Goal: Communication & Community: Answer question/provide support

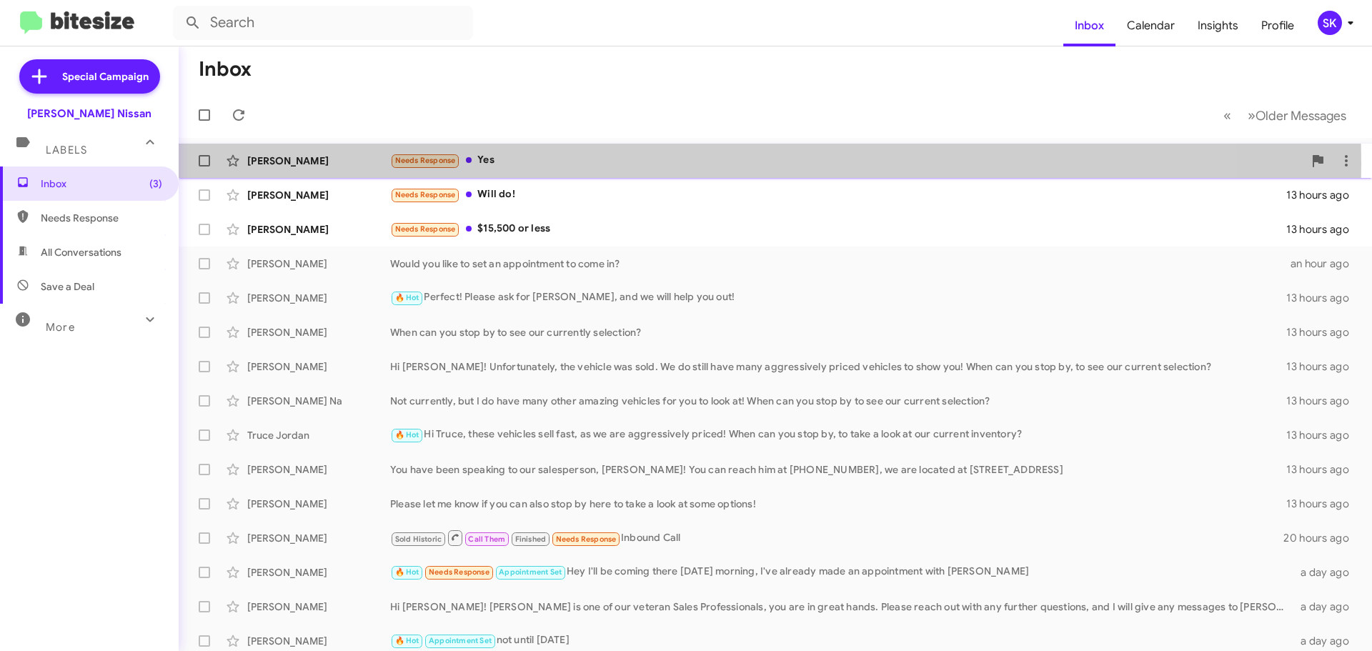
click at [572, 164] on div "Needs Response Yes" at bounding box center [846, 160] width 913 height 16
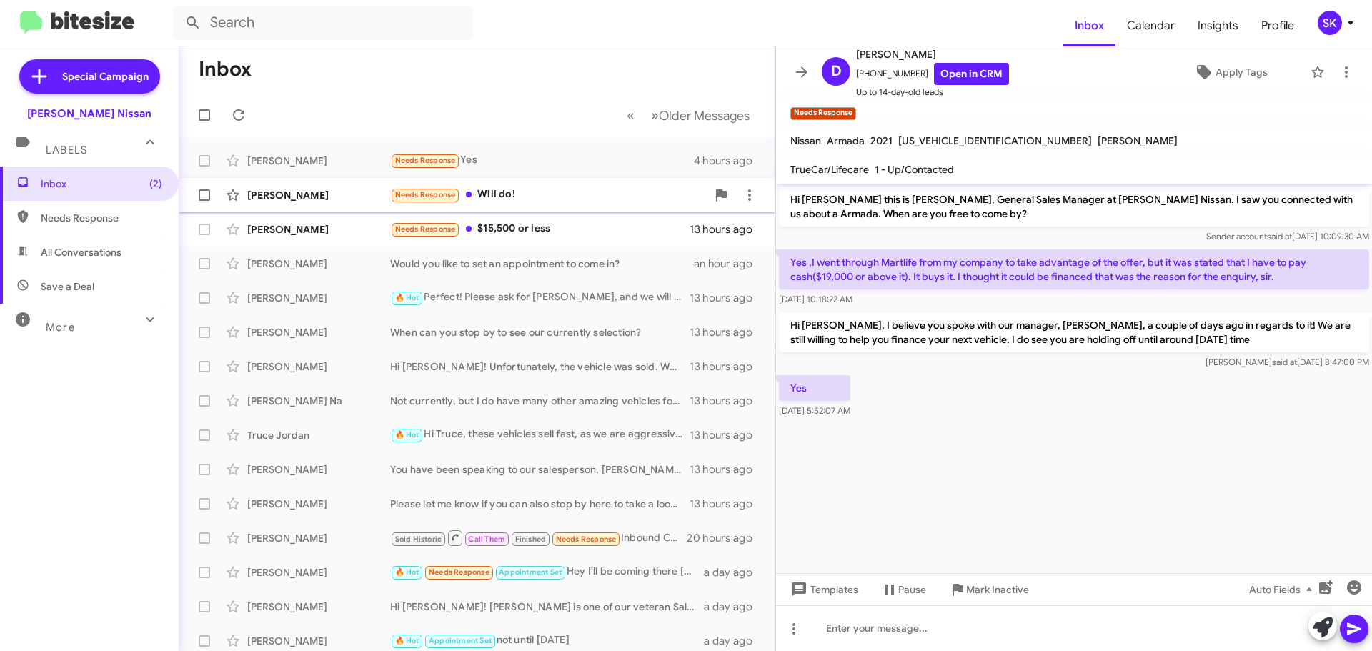
click at [537, 197] on div "Needs Response Will do!" at bounding box center [548, 195] width 317 height 16
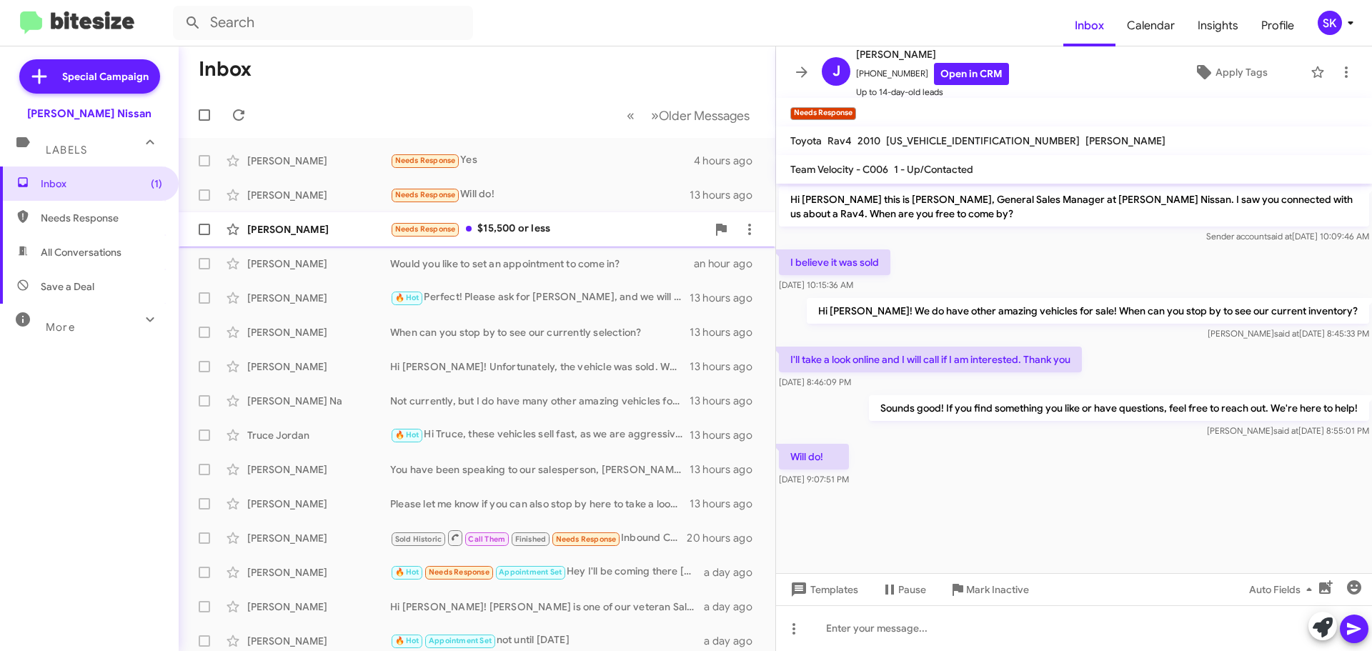
click at [580, 227] on div "Needs Response $15,500 or less" at bounding box center [548, 229] width 317 height 16
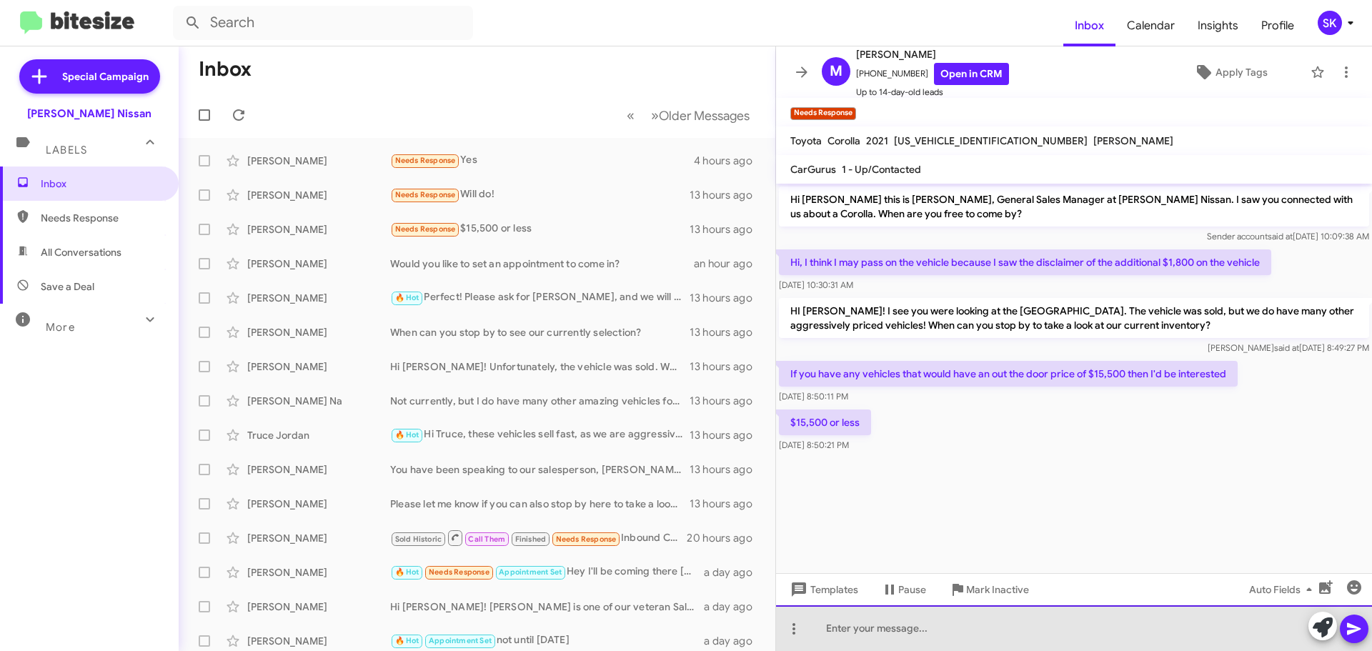
click at [864, 629] on div at bounding box center [1074, 628] width 596 height 46
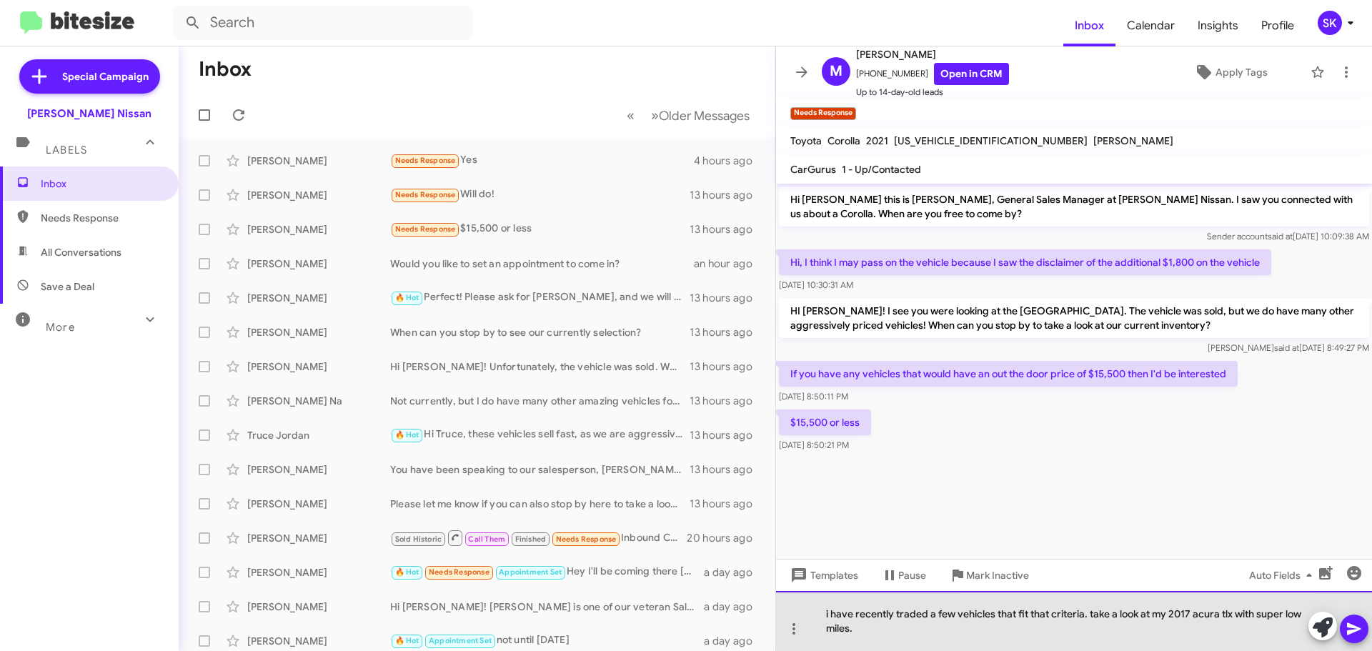
click at [1091, 612] on div "i have recently traded a few vehicles that fit that criteria. take a look at my…" at bounding box center [1074, 621] width 596 height 60
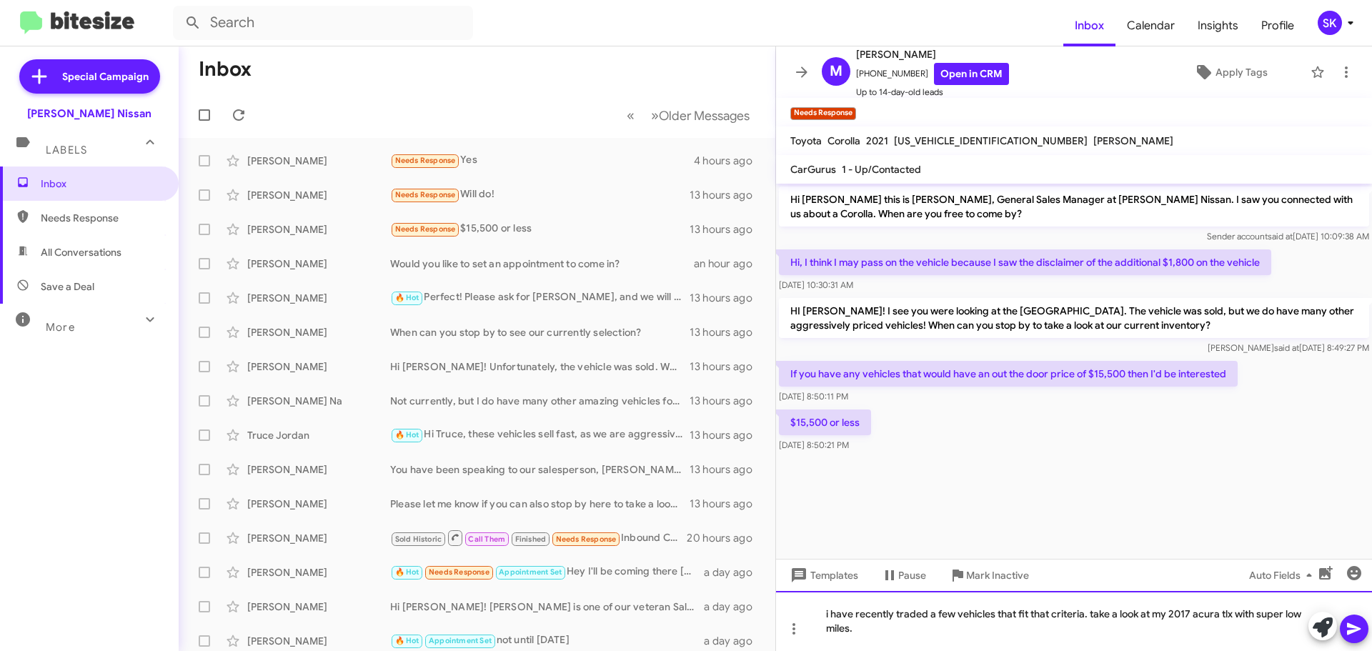
click at [1092, 613] on div "i have recently traded a few vehicles that fit that criteria. take a look at my…" at bounding box center [1074, 621] width 596 height 60
click at [1351, 635] on icon at bounding box center [1354, 628] width 17 height 17
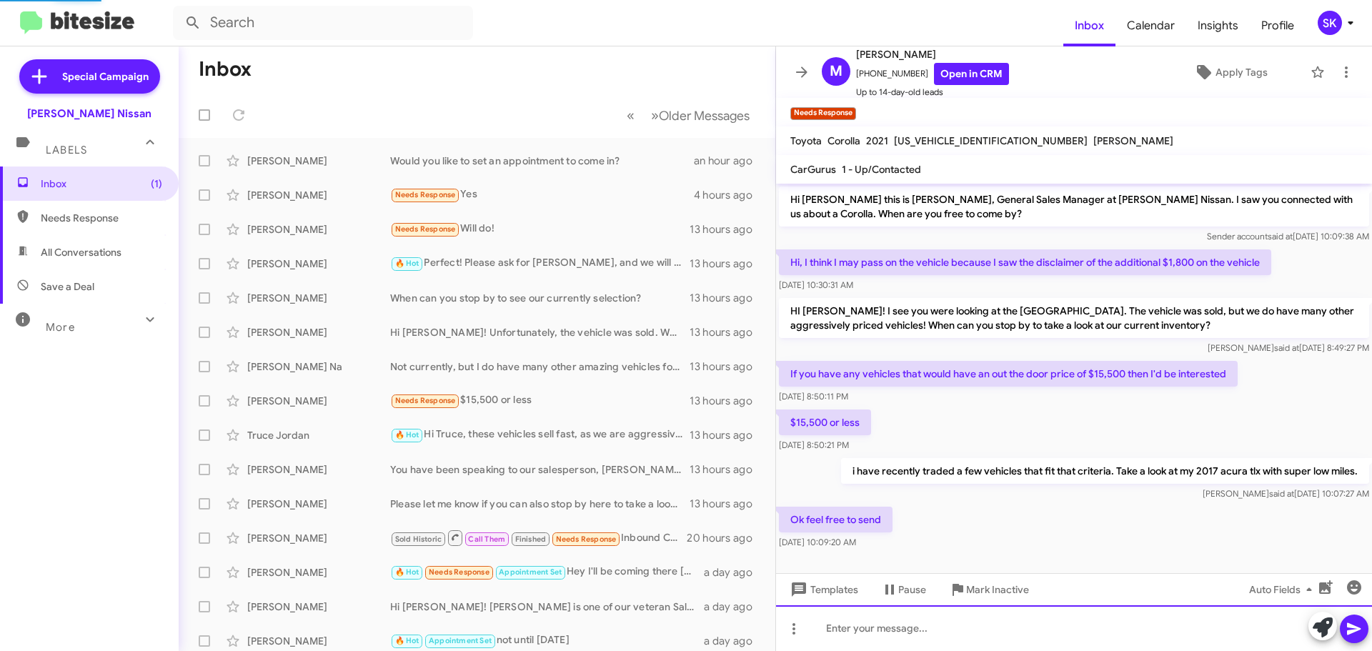
scroll to position [4, 0]
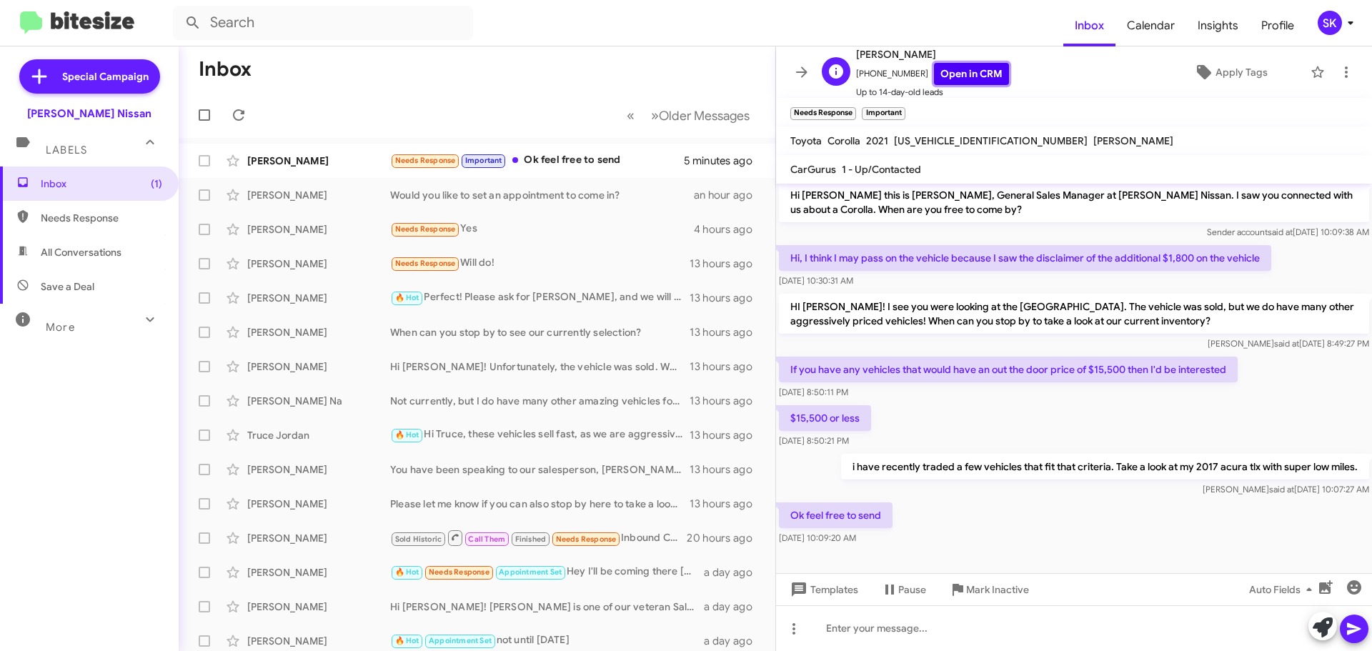
click at [950, 74] on link "Open in CRM" at bounding box center [971, 74] width 75 height 22
